Goal: Check status

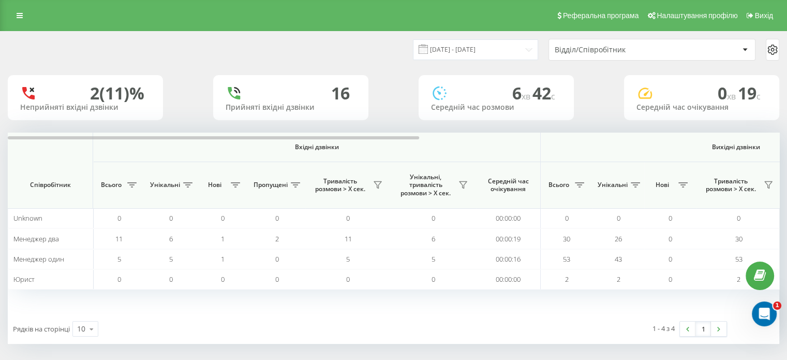
click at [582, 49] on div "Відділ/Співробітник" at bounding box center [617, 50] width 124 height 9
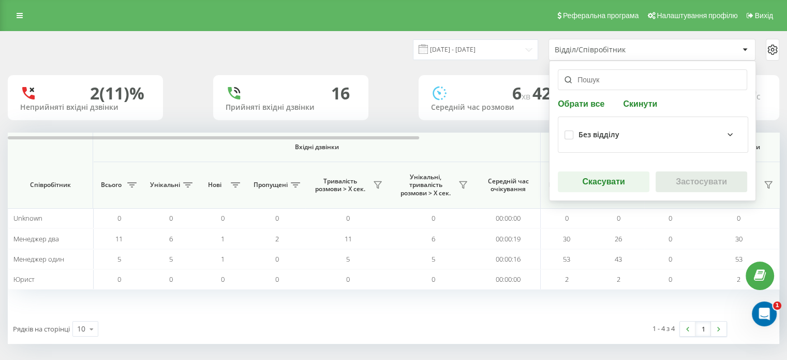
click at [590, 138] on div "Без відділу" at bounding box center [599, 134] width 41 height 9
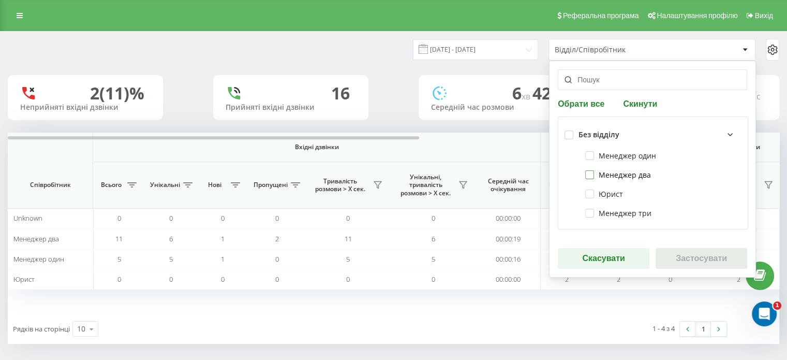
click at [604, 173] on label "Менеджер два" at bounding box center [618, 174] width 66 height 9
checkbox input "true"
click at [698, 253] on button "Застосувати" at bounding box center [702, 258] width 92 height 21
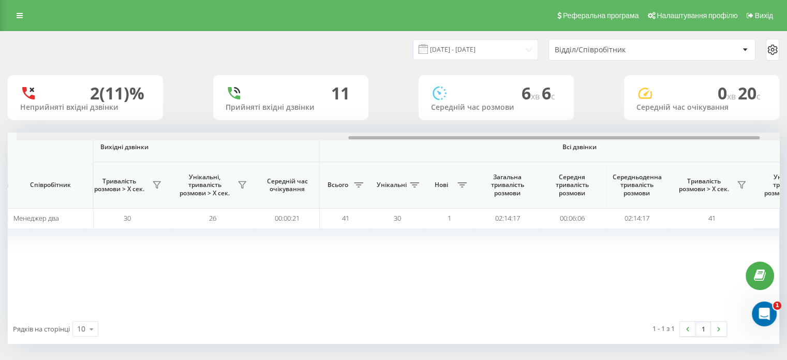
scroll to position [0, 672]
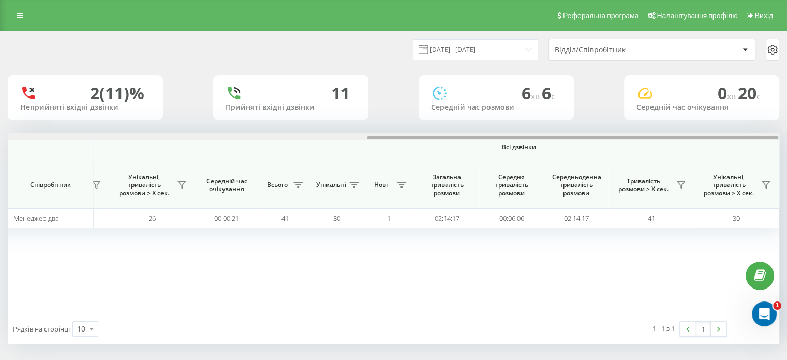
drag, startPoint x: 393, startPoint y: 136, endPoint x: 792, endPoint y: 136, distance: 399.0
click at [787, 136] on html "advokat-dubovyi.c... Проекти advokat-dubovyi.com.ua Дашборд Центр звернень Анал…" at bounding box center [393, 180] width 787 height 360
click at [683, 187] on icon at bounding box center [681, 185] width 8 height 8
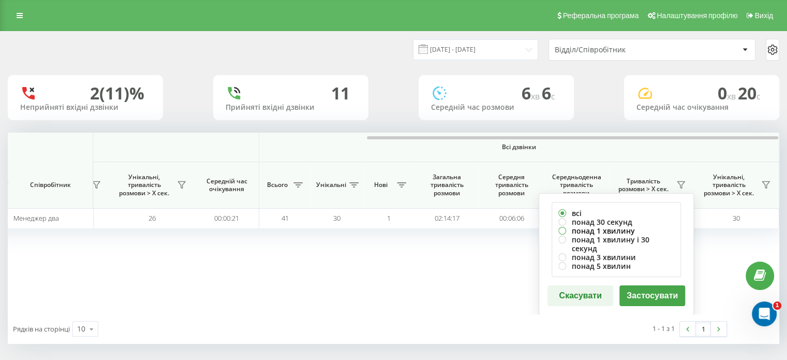
click at [617, 229] on label "понад 1 хвилину" at bounding box center [616, 230] width 116 height 9
radio input "true"
click at [637, 285] on button "Застосувати" at bounding box center [652, 295] width 66 height 21
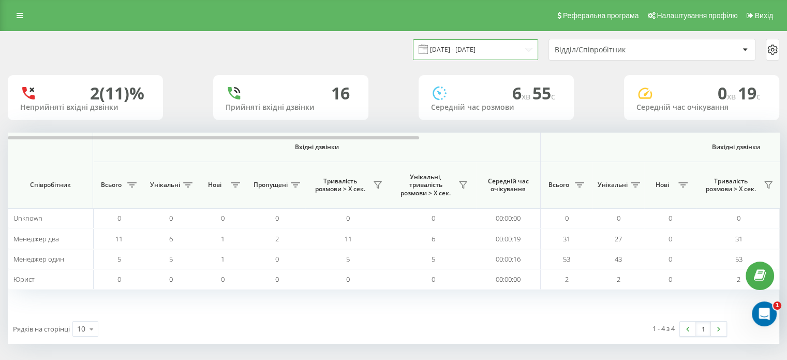
click at [481, 48] on input "[DATE] - [DATE]" at bounding box center [475, 49] width 125 height 20
click at [607, 49] on div "Відділ/Співробітник" at bounding box center [617, 50] width 124 height 9
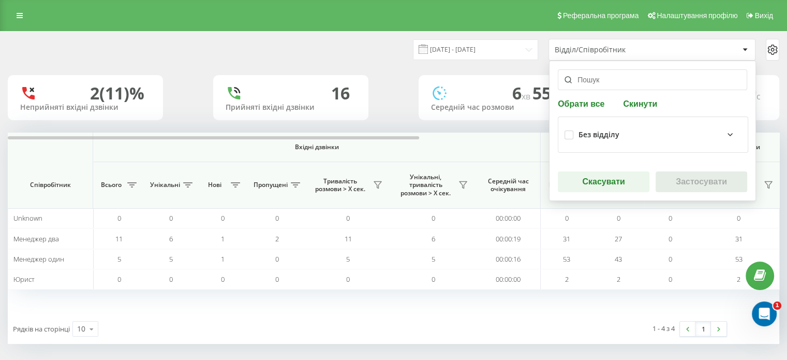
click at [712, 132] on div "Без відділу" at bounding box center [660, 134] width 163 height 12
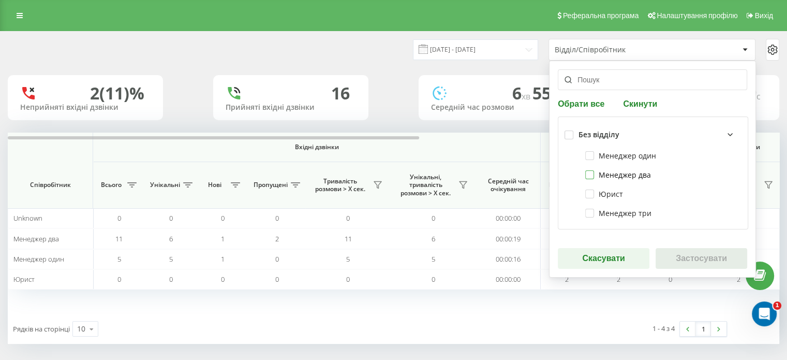
click at [625, 173] on label "Менеджер два" at bounding box center [618, 174] width 66 height 9
checkbox input "true"
click at [693, 254] on button "Застосувати" at bounding box center [702, 258] width 92 height 21
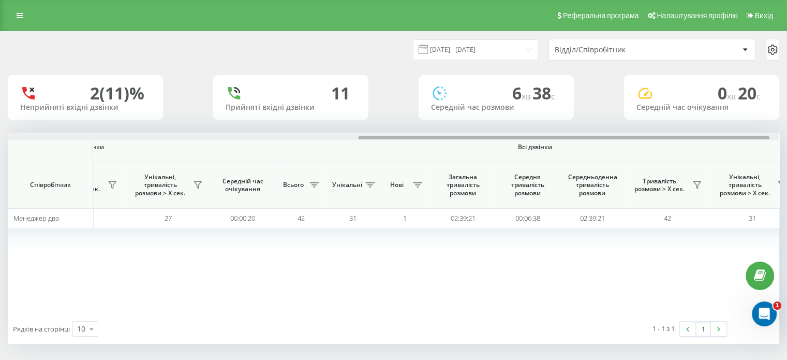
scroll to position [0, 672]
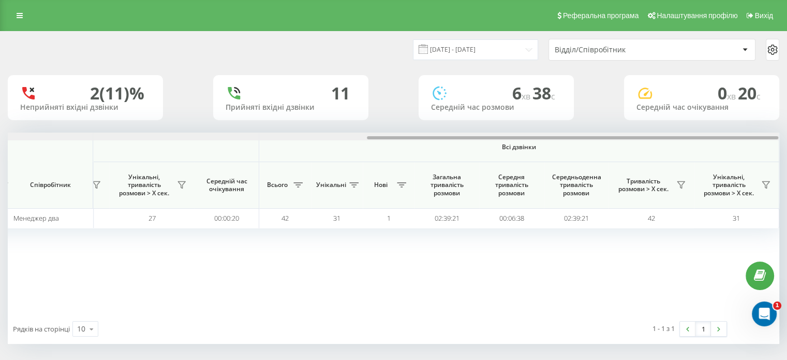
drag, startPoint x: 406, startPoint y: 136, endPoint x: 790, endPoint y: 138, distance: 384.0
click at [787, 136] on html "advokat-dubovyi.c... Проекти [DOMAIN_NAME] Дашборд Центр звернень Аналiтика Ваш…" at bounding box center [393, 180] width 787 height 360
click at [681, 182] on icon at bounding box center [681, 185] width 8 height 8
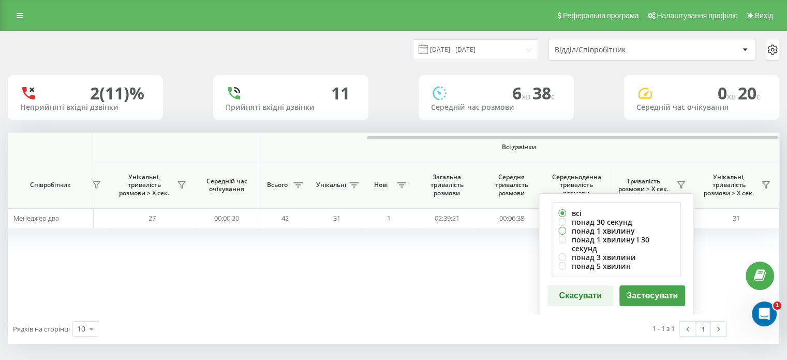
click at [623, 229] on label "понад 1 хвилину" at bounding box center [616, 230] width 116 height 9
radio input "true"
click at [649, 285] on button "Застосувати" at bounding box center [652, 295] width 66 height 21
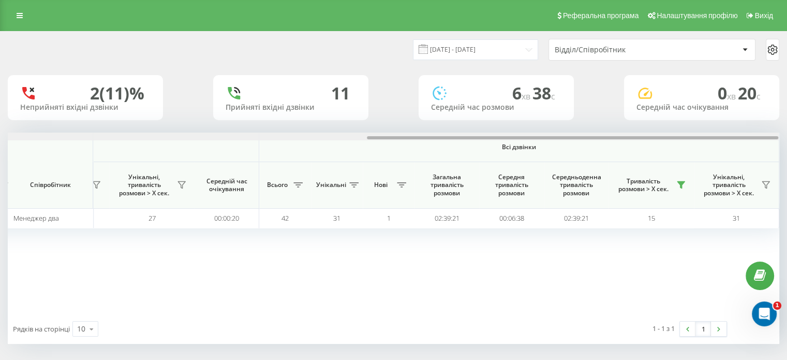
drag, startPoint x: 355, startPoint y: 136, endPoint x: 776, endPoint y: 115, distance: 421.2
click at [774, 114] on div "[DATE] - [DATE] Відділ/Співробітник 2 (11)% Неприйняті вхідні дзвінки 11 Прийня…" at bounding box center [394, 188] width 772 height 312
click at [681, 181] on icon at bounding box center [681, 185] width 8 height 8
